Goal: Navigation & Orientation: Find specific page/section

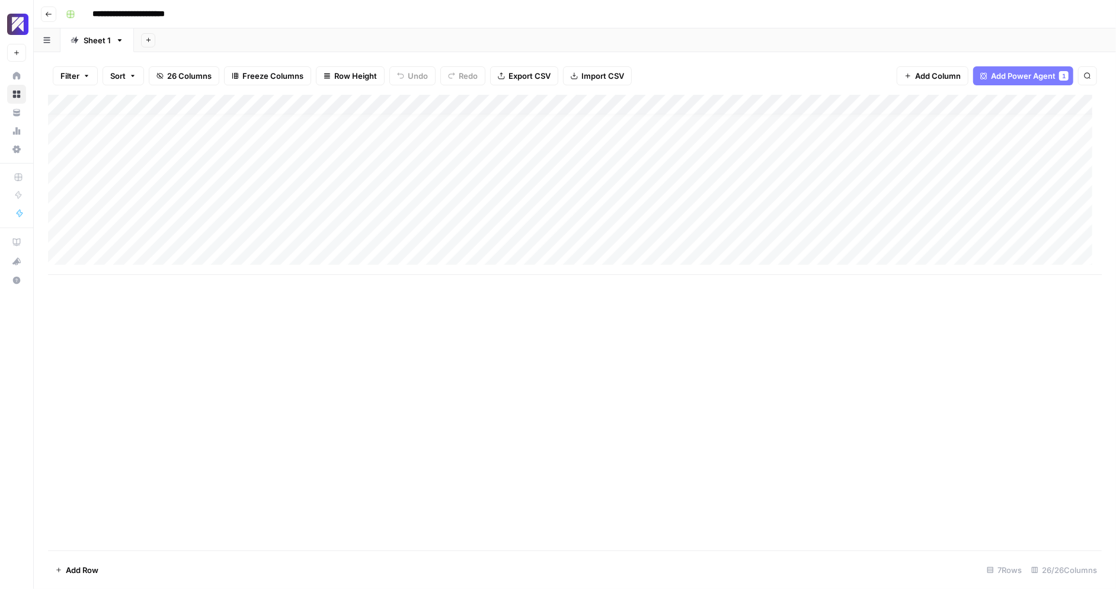
scroll to position [9, 0]
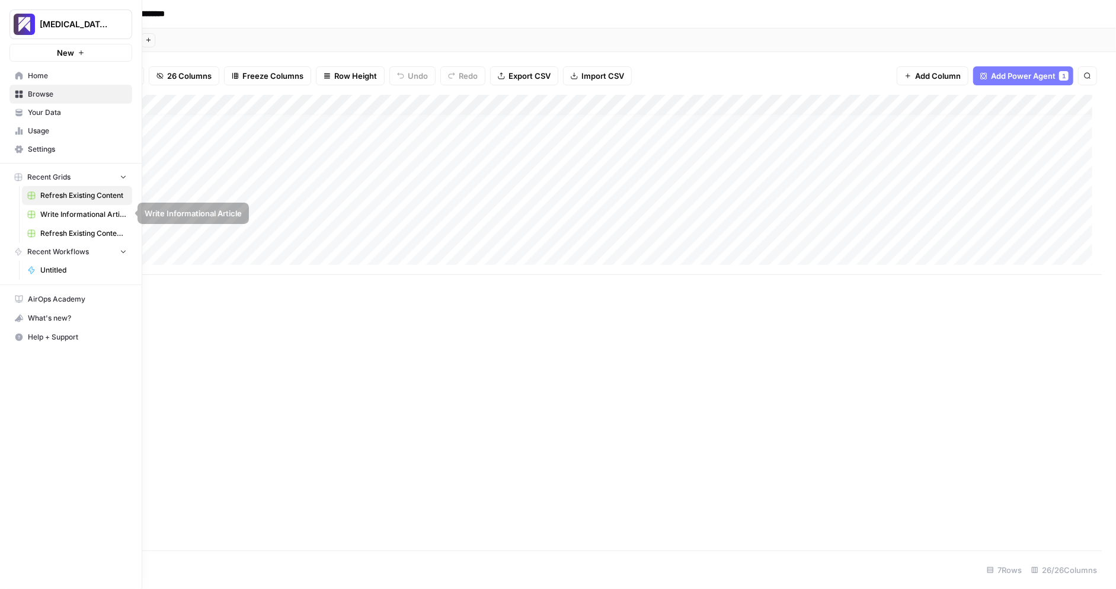
click at [76, 233] on span "Refresh Existing Content - Test 2" at bounding box center [83, 233] width 87 height 11
type input "**********"
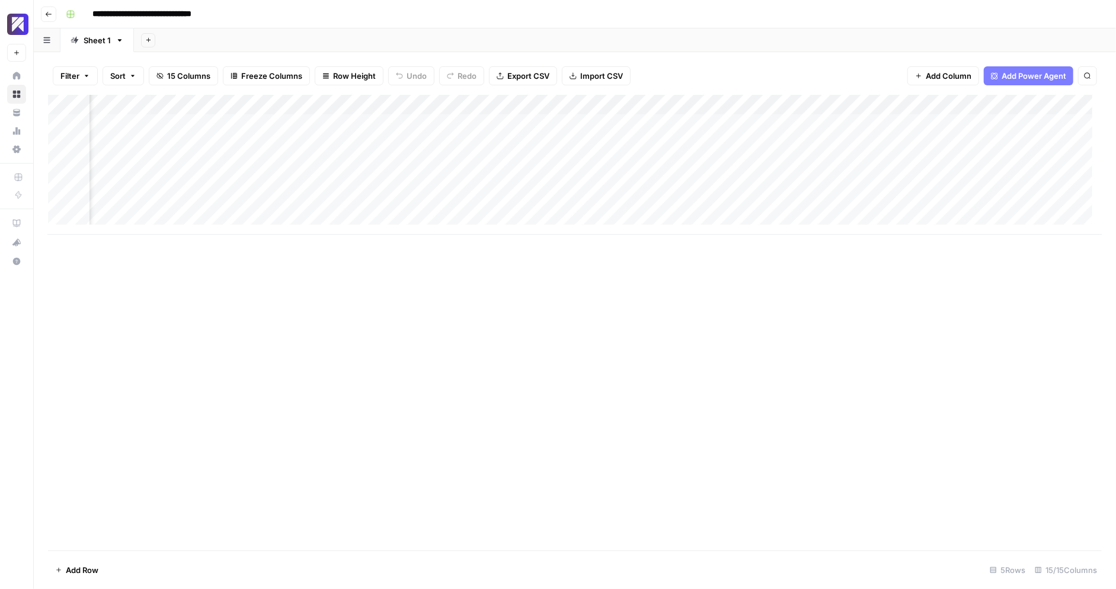
scroll to position [0, 1037]
click at [1001, 144] on div "Add Column" at bounding box center [574, 165] width 1053 height 140
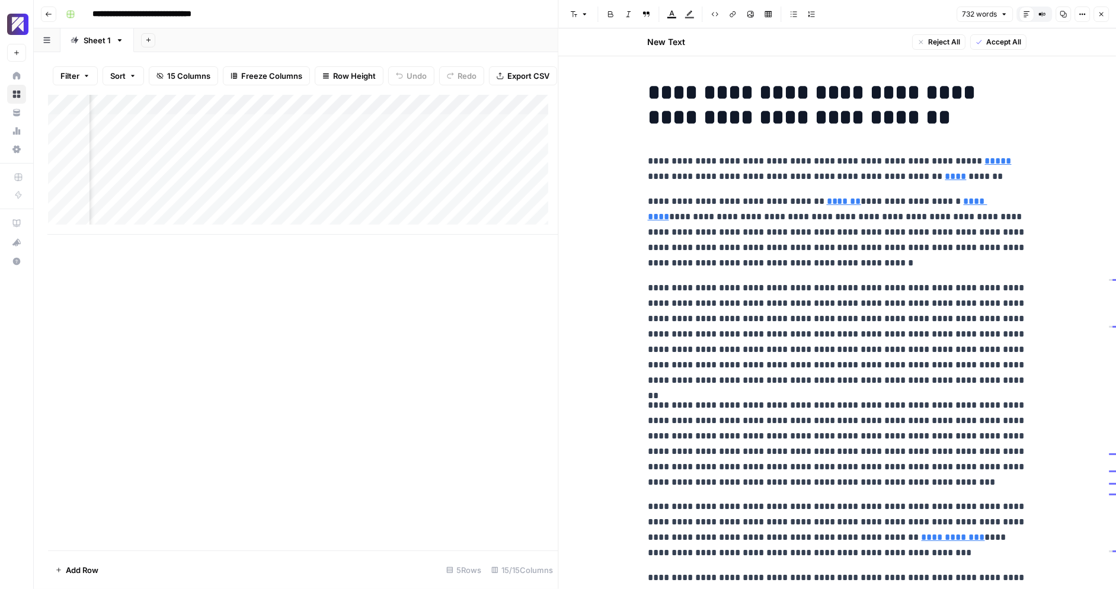
click at [1095, 9] on button "Close" at bounding box center [1100, 14] width 15 height 15
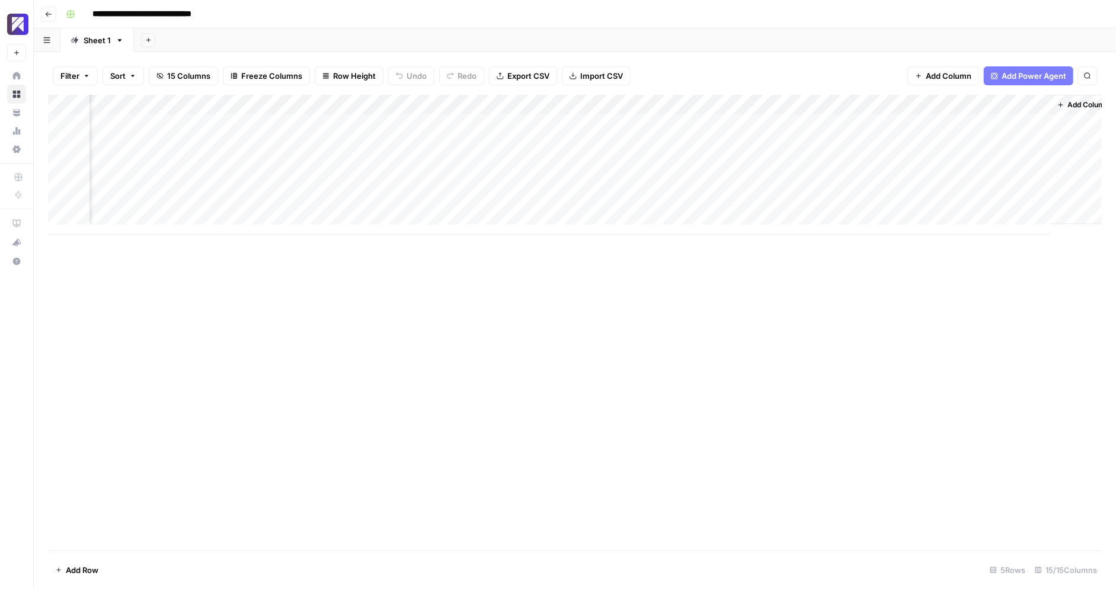
scroll to position [0, 1023]
click at [249, 289] on div "Add Column" at bounding box center [574, 323] width 1053 height 456
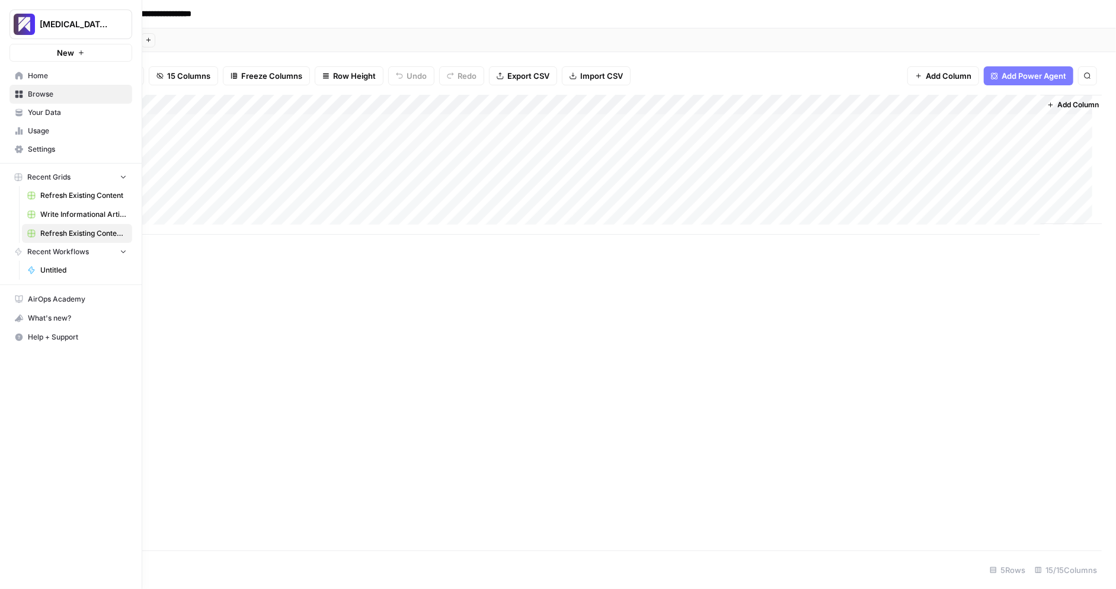
click at [55, 211] on span "Write Informational Article" at bounding box center [83, 214] width 87 height 11
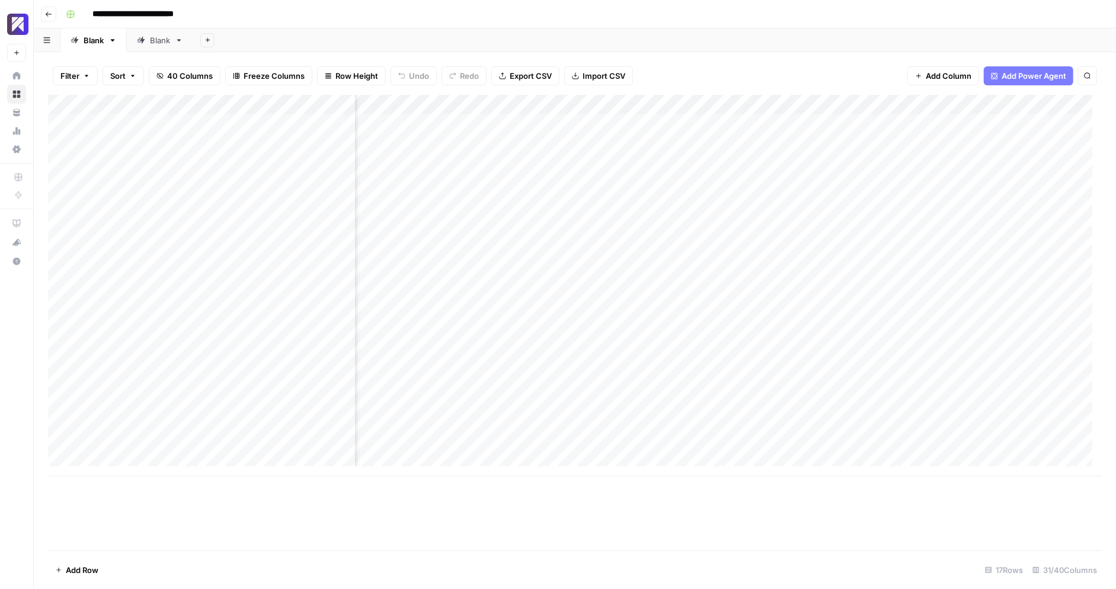
scroll to position [0, 3086]
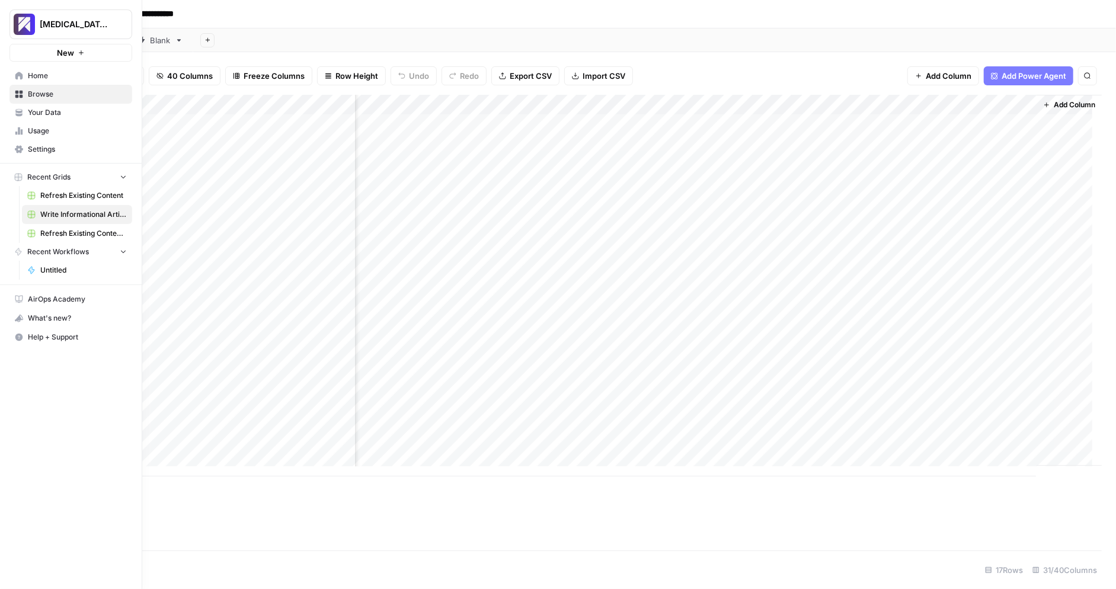
click at [69, 136] on span "Usage" at bounding box center [77, 131] width 99 height 11
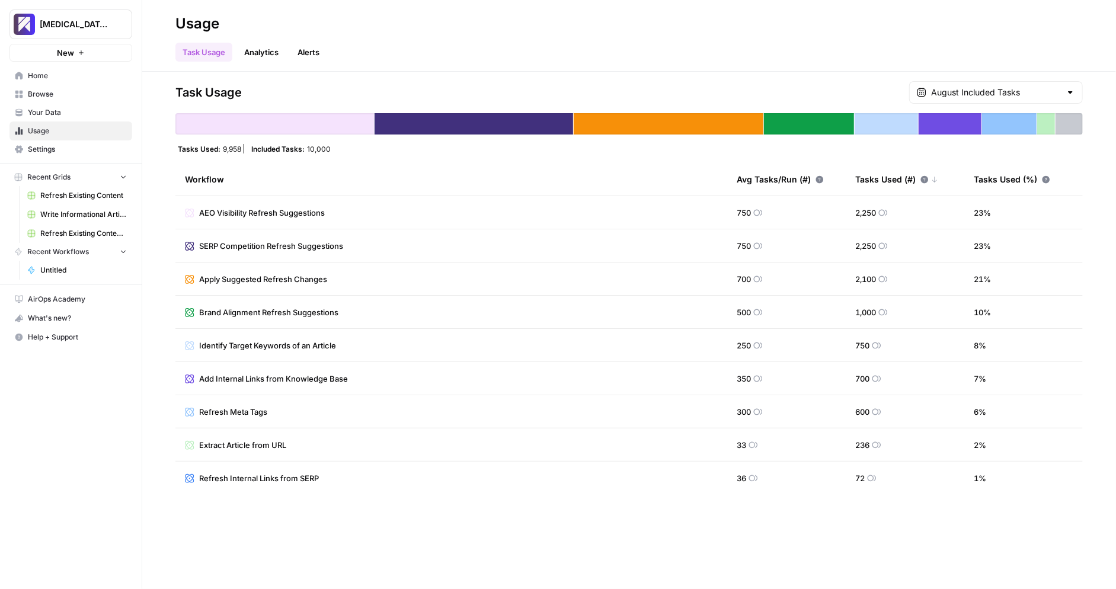
click at [243, 568] on div "Task Usage August Included Tasks Tasks Used: 9,958 Included Tasks: 10,000 Workf…" at bounding box center [628, 330] width 973 height 517
